Goal: Task Accomplishment & Management: Manage account settings

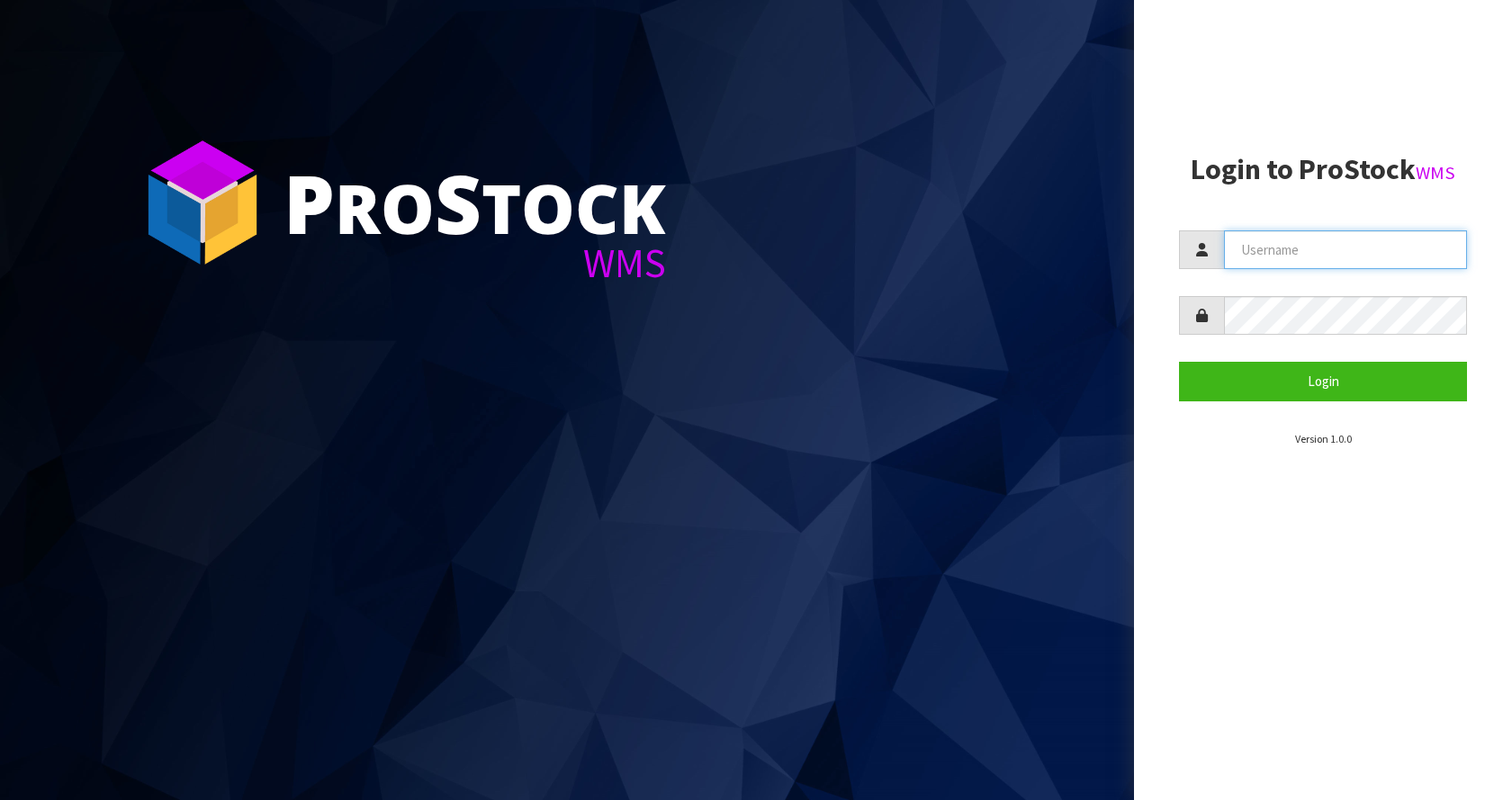
click at [1344, 239] on input "text" at bounding box center [1346, 250] width 243 height 39
type input "[EMAIL_ADDRESS][DOMAIN_NAME]"
click at [1179, 362] on button "Login" at bounding box center [1323, 381] width 288 height 39
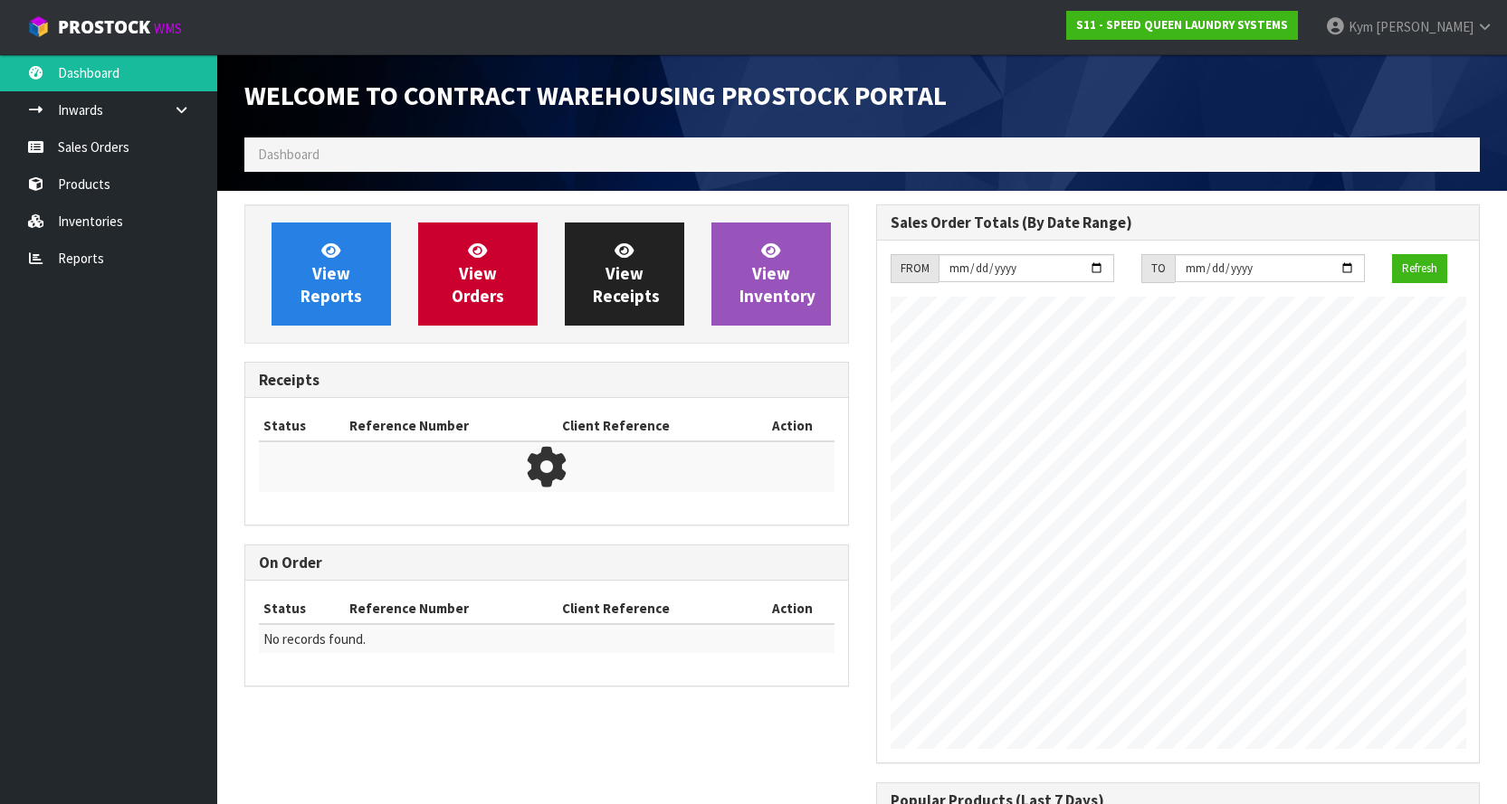
scroll to position [739, 631]
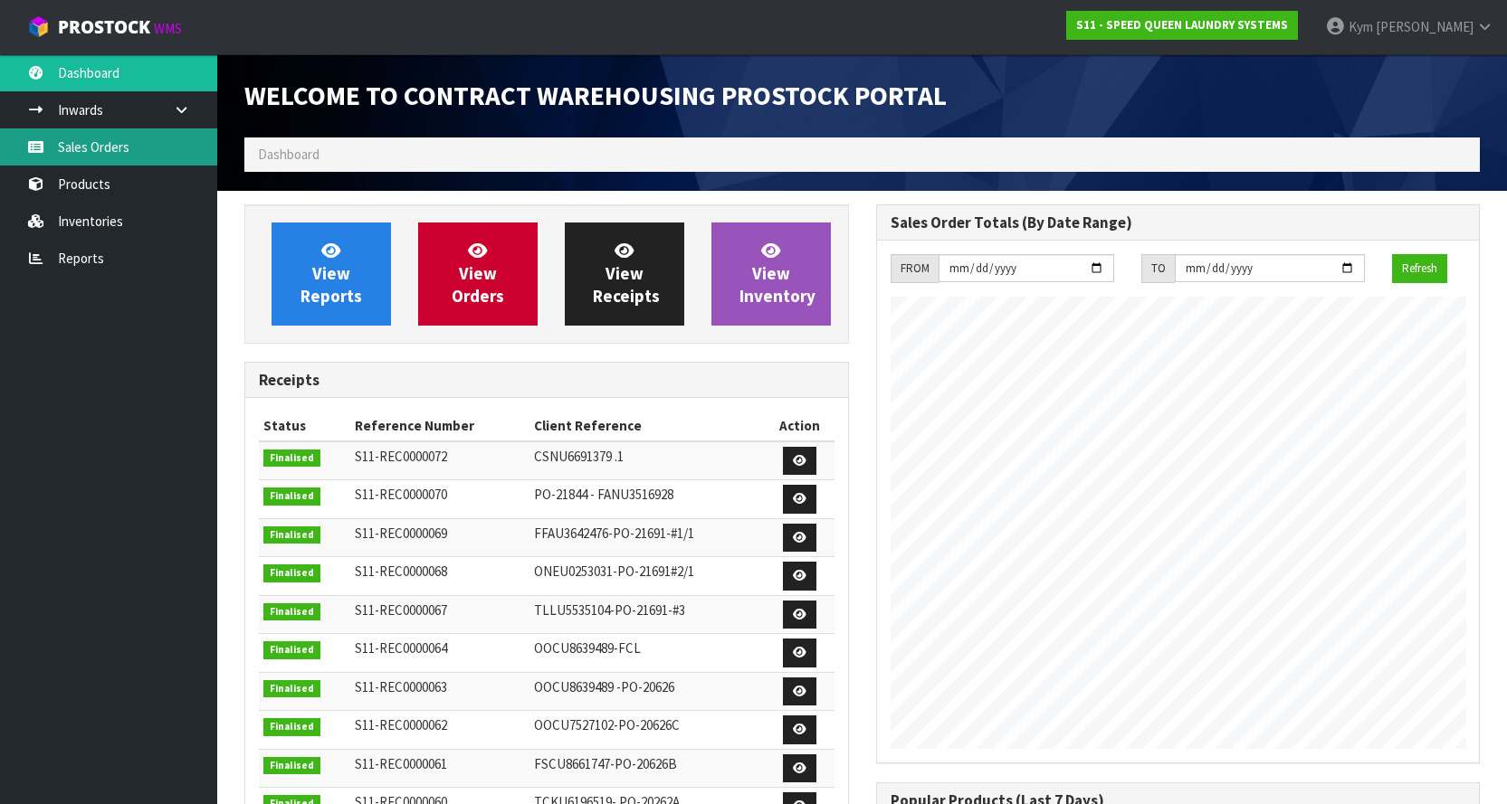
click at [136, 138] on link "Sales Orders" at bounding box center [108, 146] width 217 height 37
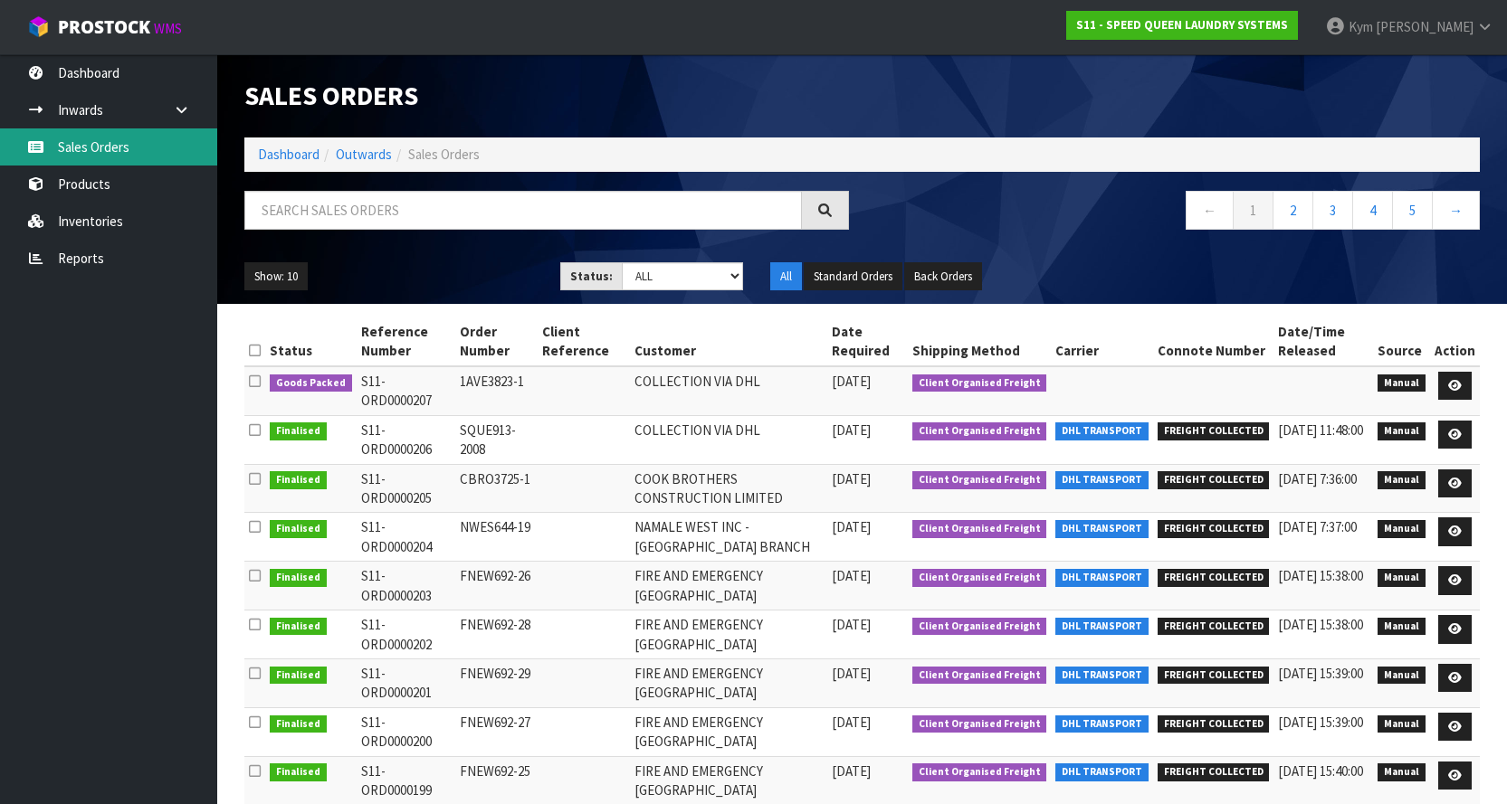
scroll to position [90, 0]
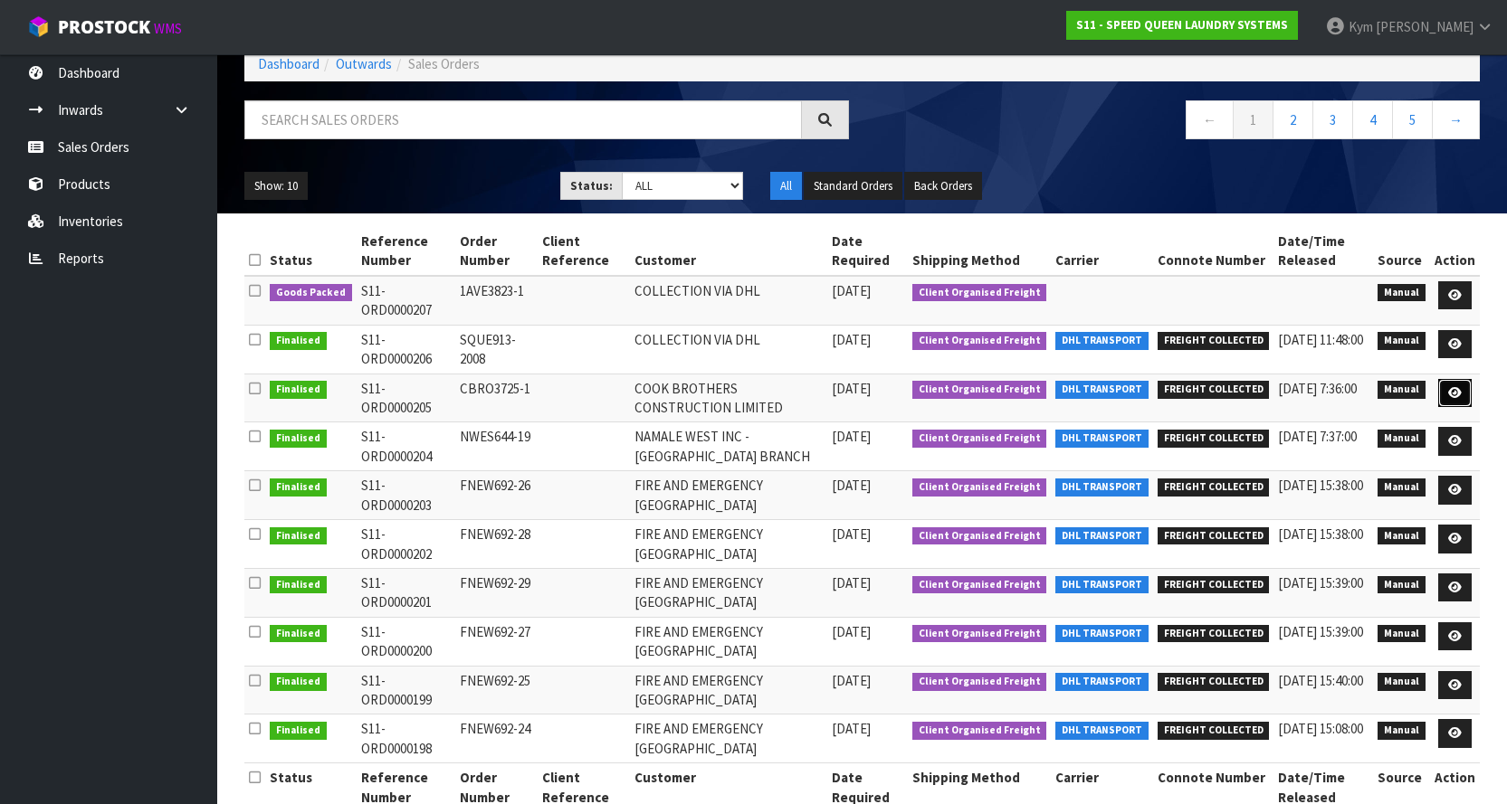
click at [1463, 385] on link at bounding box center [1454, 393] width 33 height 29
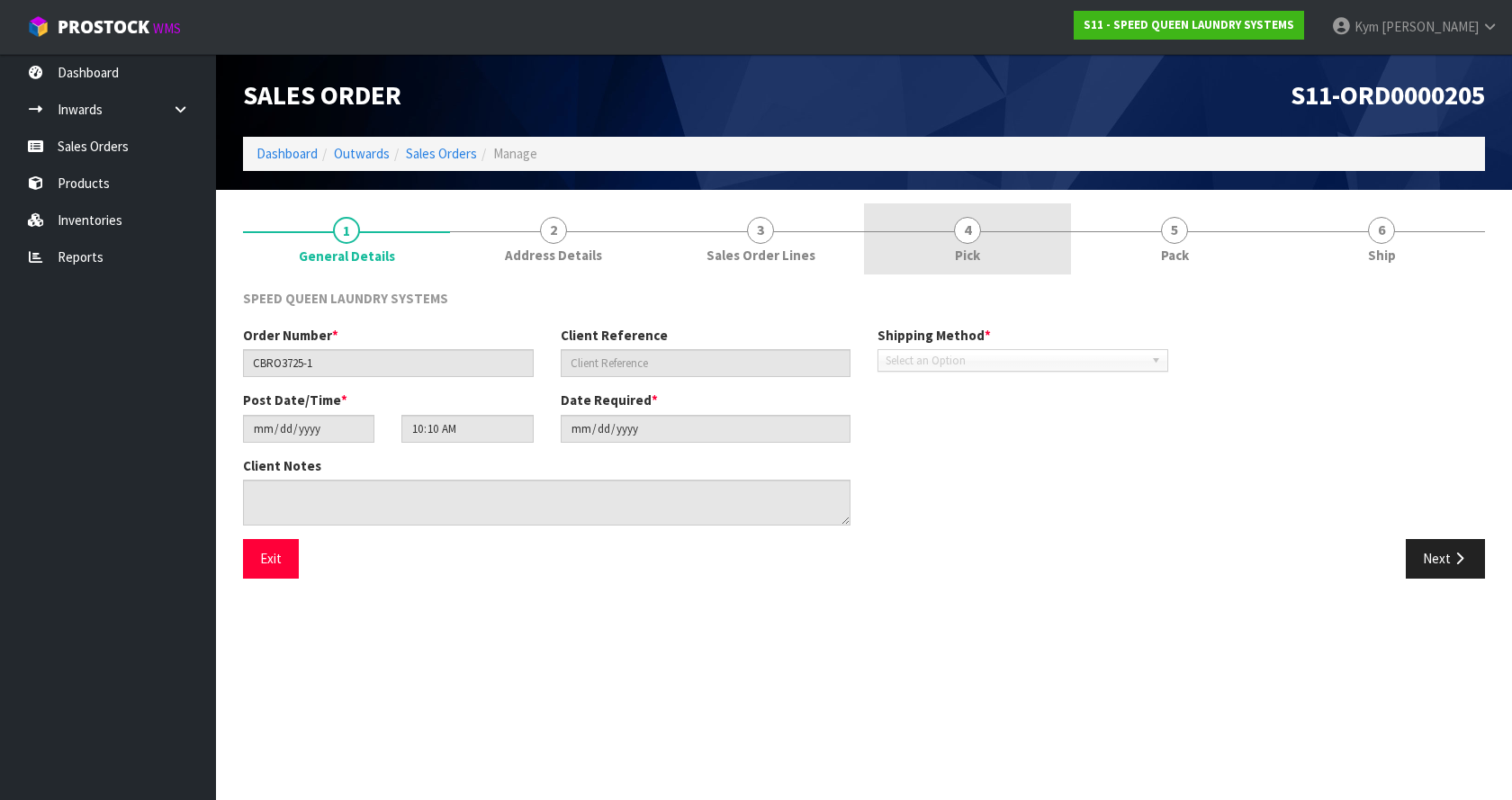
click at [997, 259] on link "4 Pick" at bounding box center [968, 238] width 207 height 71
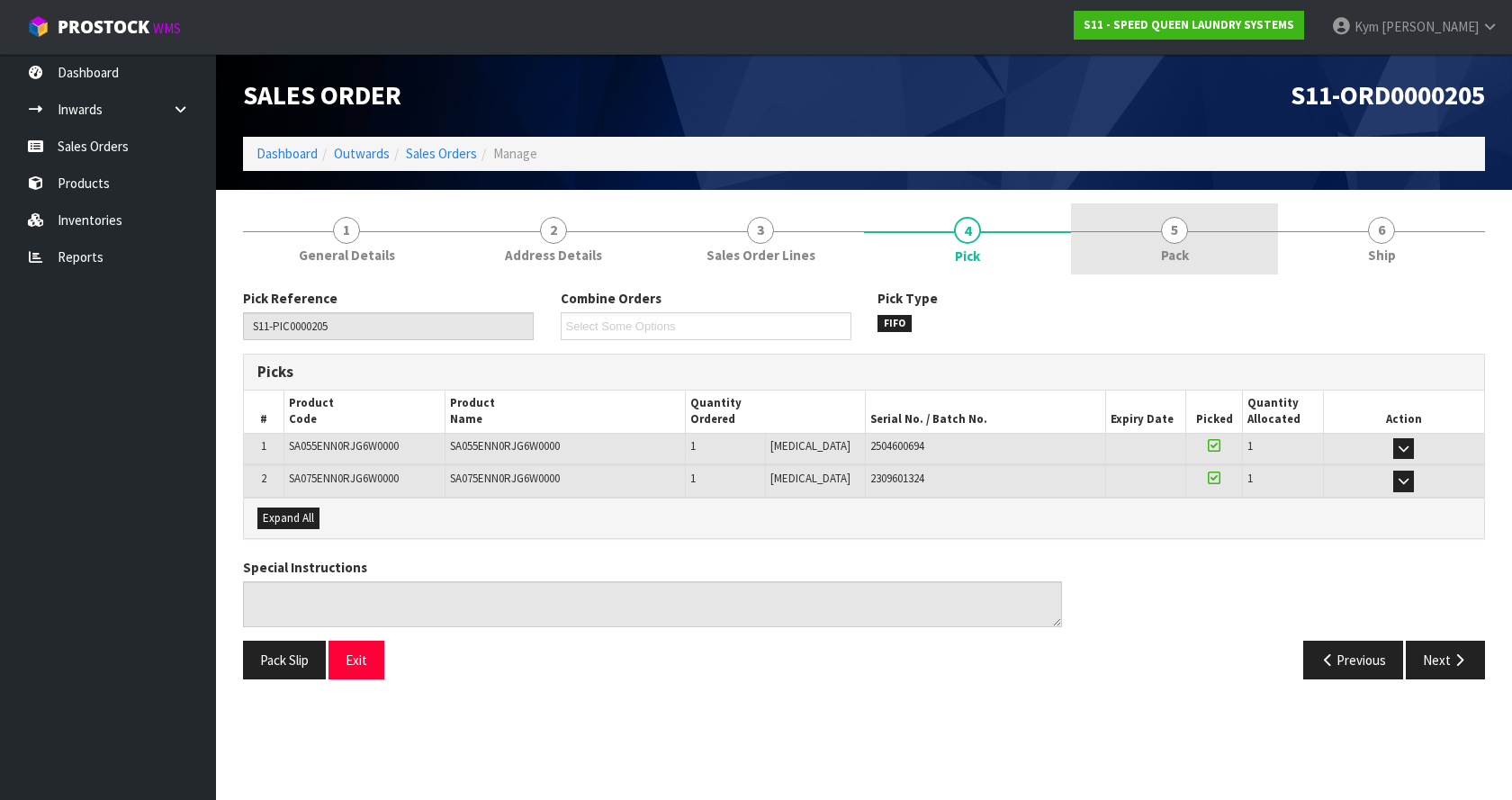
click at [1178, 272] on link "5 Pack" at bounding box center [1175, 238] width 207 height 71
